Goal: Information Seeking & Learning: Learn about a topic

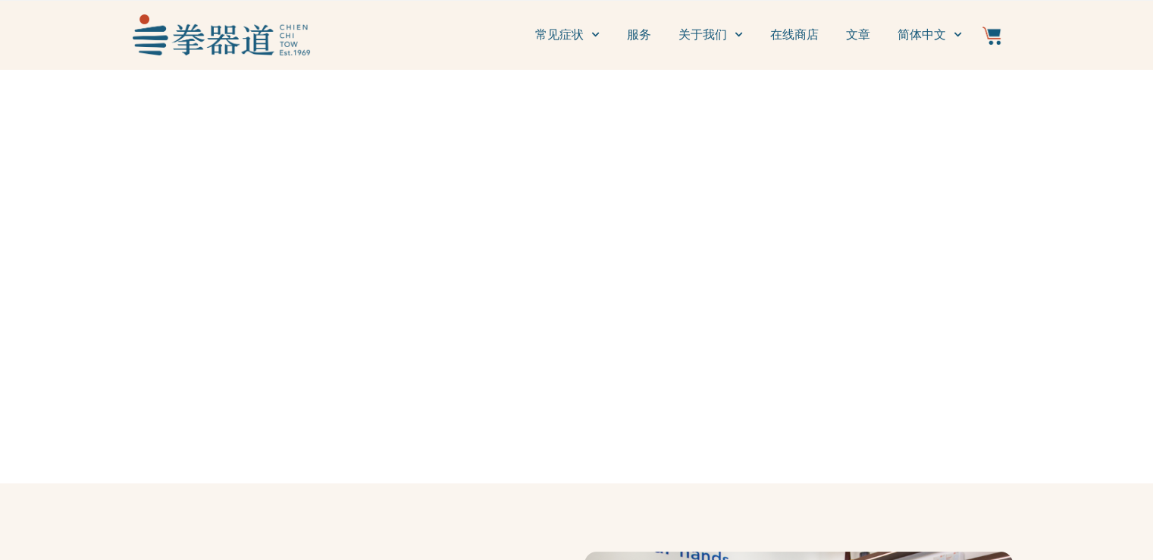
scroll to position [12, 0]
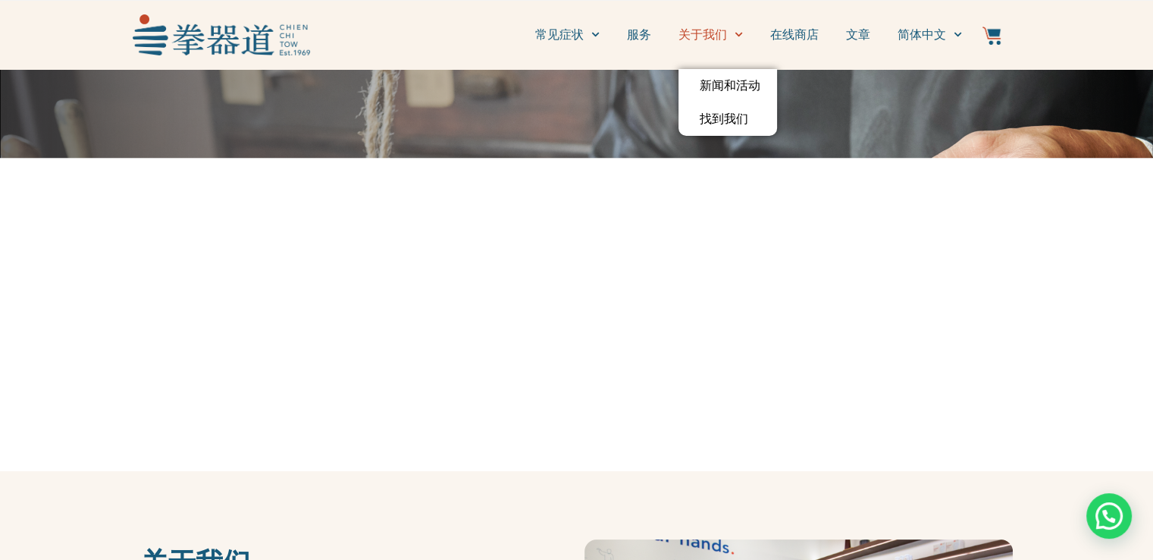
click at [716, 45] on link "关于我们" at bounding box center [711, 35] width 64 height 38
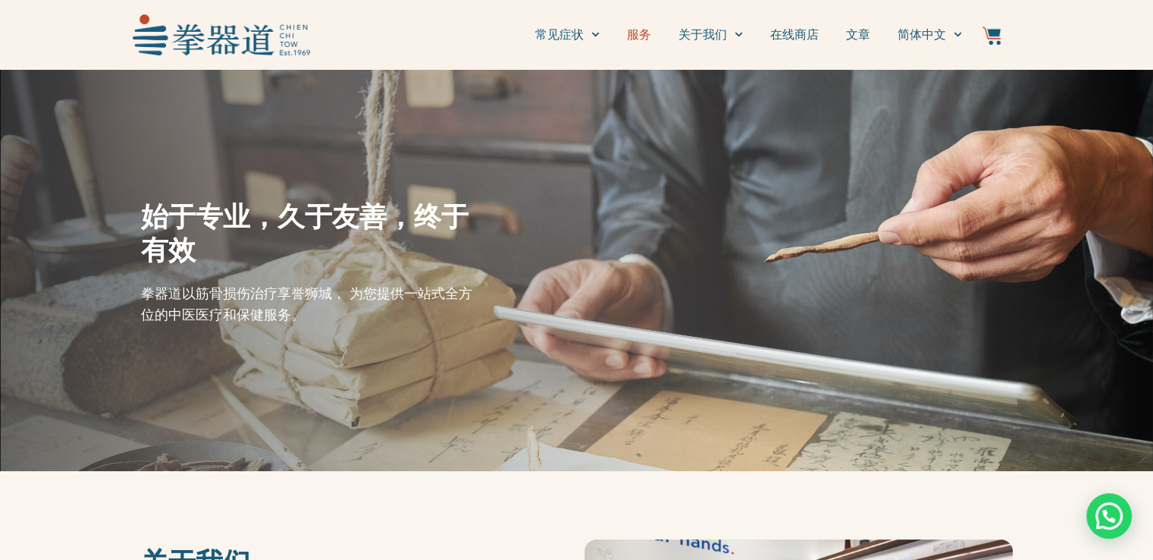
click at [631, 39] on link "服务" at bounding box center [639, 35] width 24 height 38
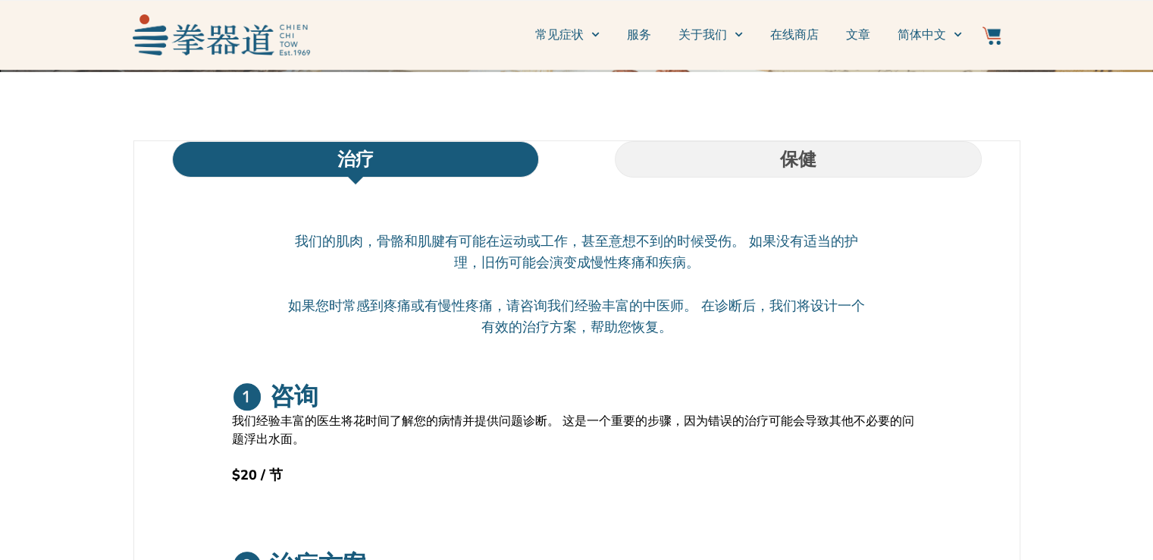
scroll to position [431, 0]
click at [598, 239] on p "我们的肌肉，骨骼和肌腱有可能在运动或工作，甚至意想不到的时候受伤。 如果没有适当的护理，旧伤可能会演变成慢性疼痛和疾病。" at bounding box center [577, 251] width 584 height 42
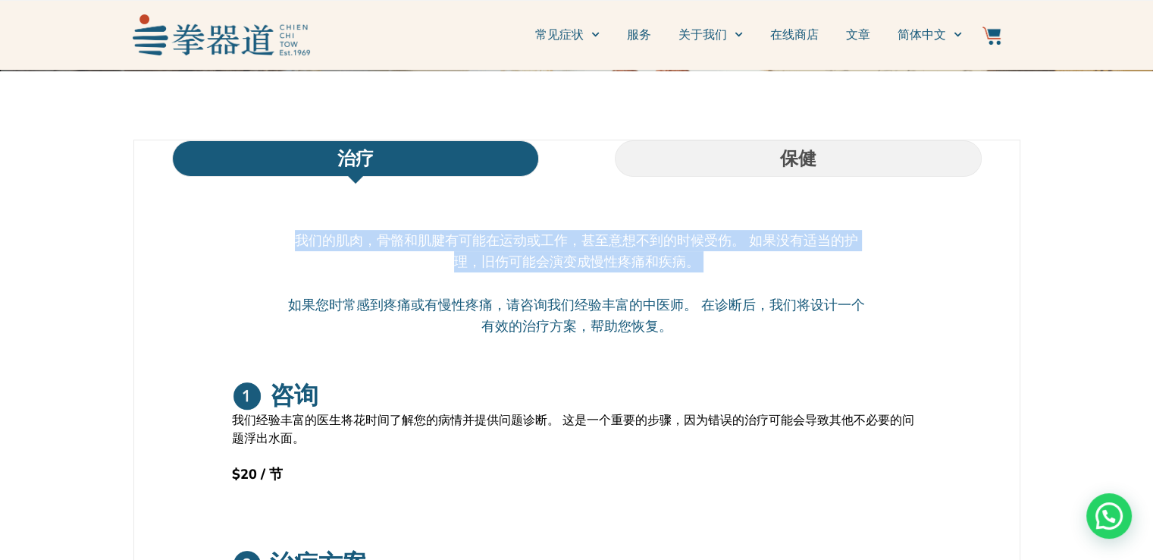
click at [598, 239] on p "我们的肌肉，骨骼和肌腱有可能在运动或工作，甚至意想不到的时候受伤。 如果没有适当的护理，旧伤可能会演变成慢性疼痛和疾病。" at bounding box center [577, 251] width 584 height 42
click at [558, 271] on p "我们的肌肉，骨骼和肌腱有可能在运动或工作，甚至意想不到的时候受伤。 如果没有适当的护理，旧伤可能会演变成慢性疼痛和疾病。" at bounding box center [577, 251] width 584 height 42
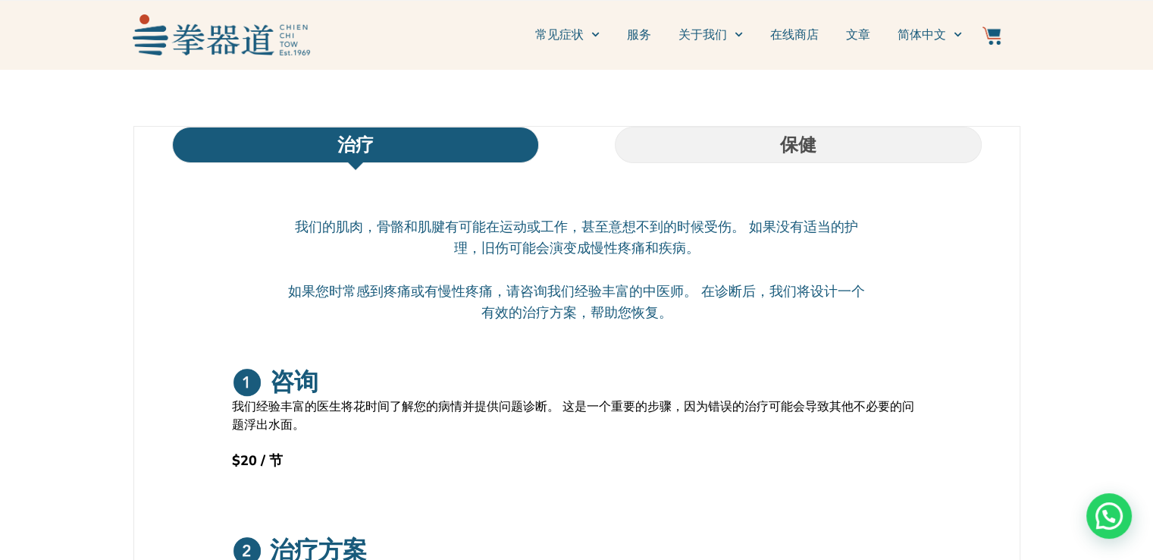
scroll to position [445, 0]
click at [537, 300] on p "如果您时常感到疼痛或有慢性疼痛，请咨询我们经验丰富的中医师。 在诊断后，我们将设计一个有效的治疗方案，帮助您恢复。" at bounding box center [577, 301] width 584 height 42
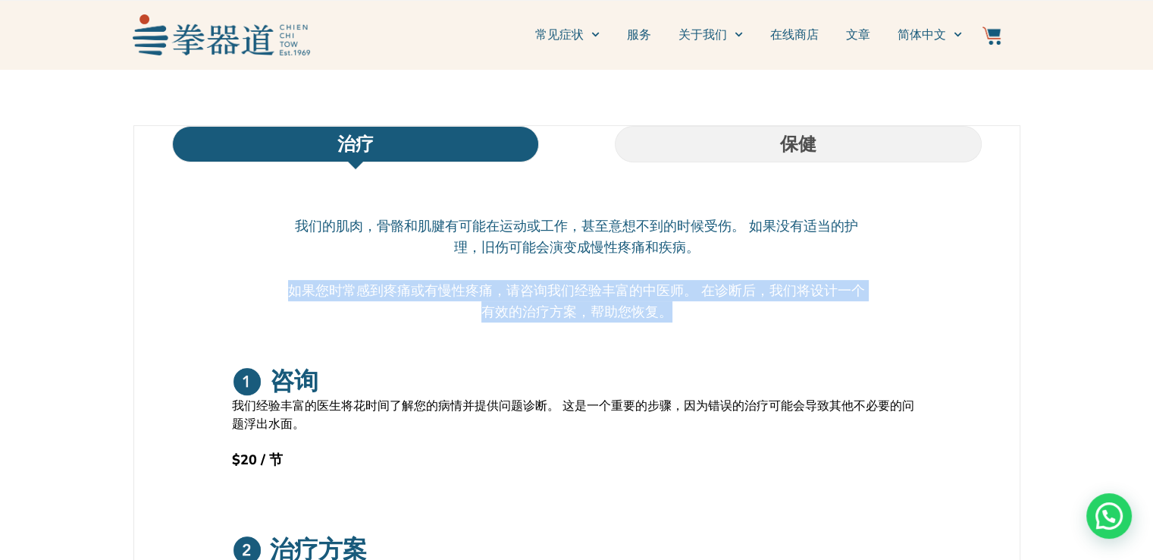
click at [537, 300] on p "如果您时常感到疼痛或有慢性疼痛，请咨询我们经验丰富的中医师。 在诊断后，我们将设计一个有效的治疗方案，帮助您恢复。" at bounding box center [577, 301] width 584 height 42
click at [501, 328] on div "我们的肌肉，骨骼和肌腱有可能在运动或工作，甚至意想不到的时候受伤。 如果没有适当的护理，旧伤可能会演变成慢性疼痛和疾病。 如果您时常感到疼痛或有慢性疼痛，请咨…" at bounding box center [577, 279] width 584 height 129
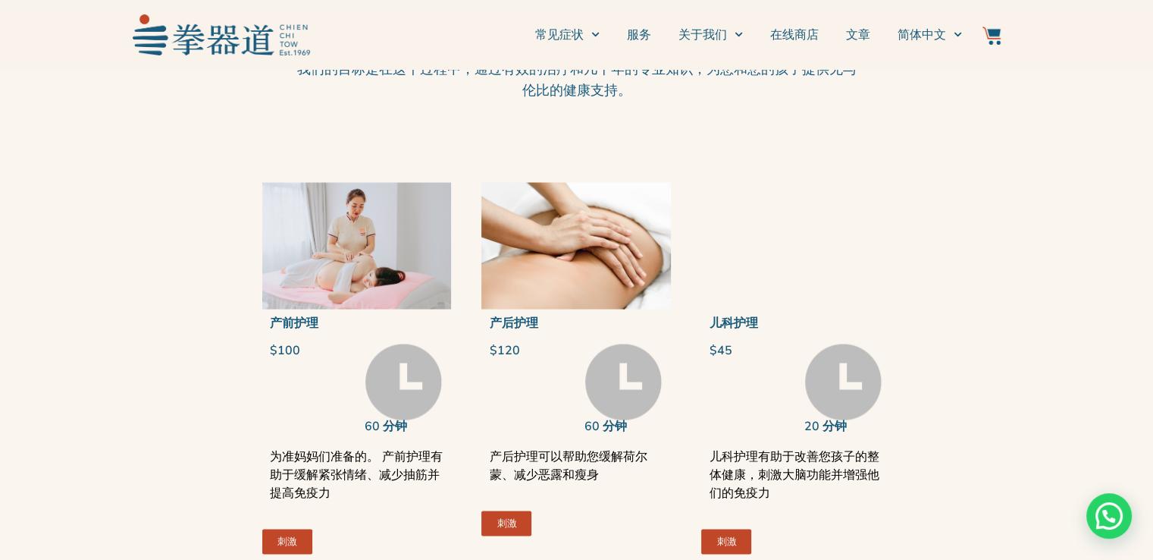
scroll to position [2833, 0]
